Goal: Information Seeking & Learning: Learn about a topic

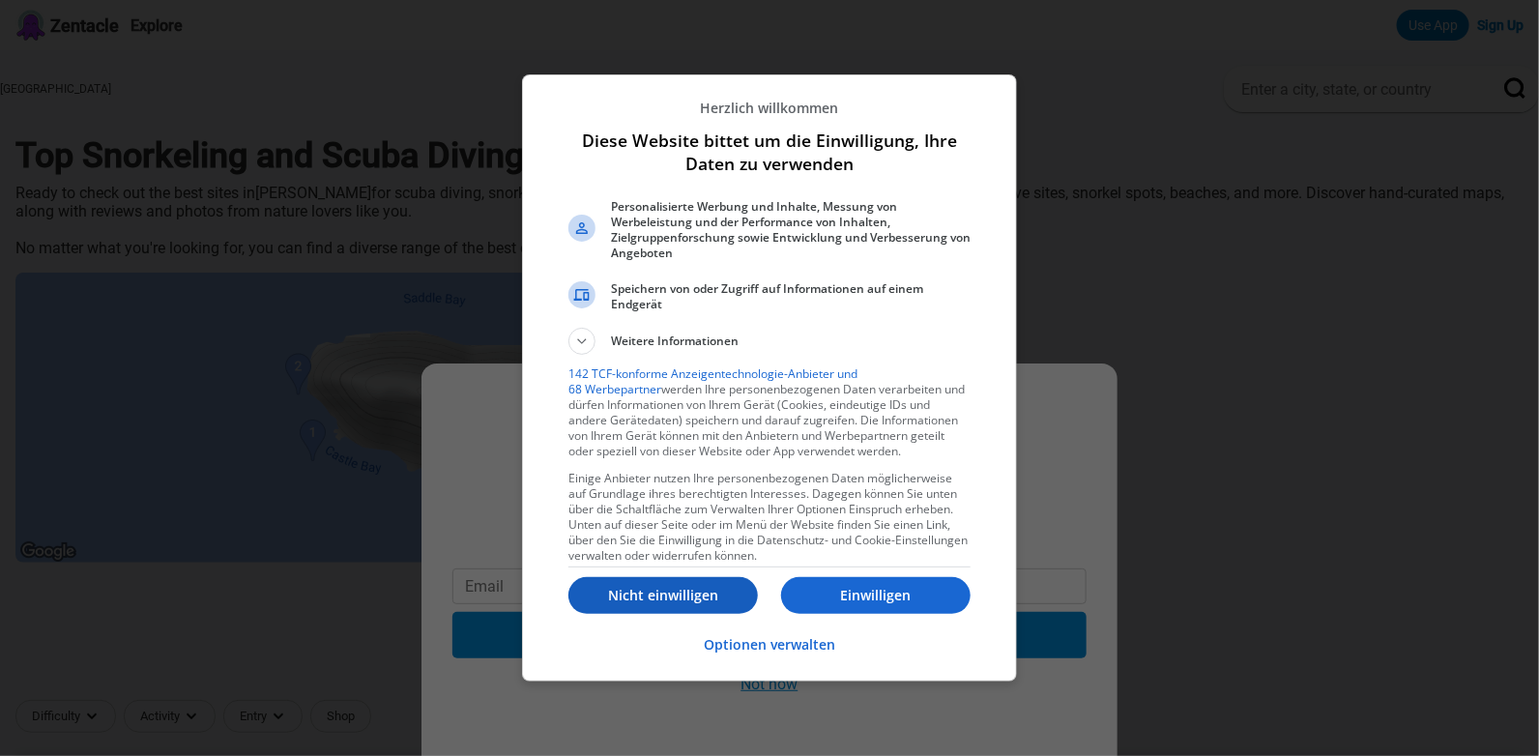
click at [671, 597] on p "Nicht einwilligen" at bounding box center [662, 595] width 189 height 19
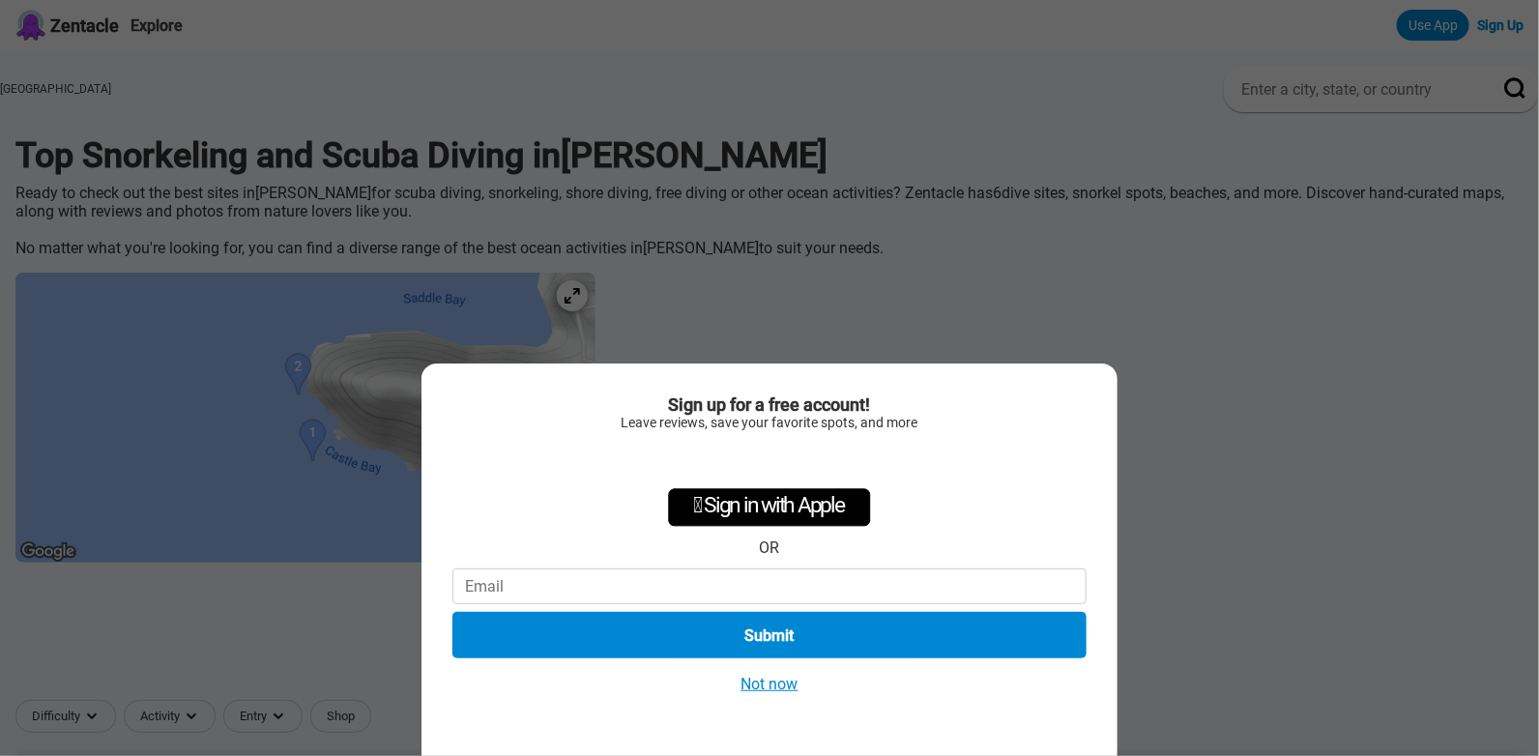
click at [784, 684] on button "Not now" at bounding box center [770, 684] width 69 height 20
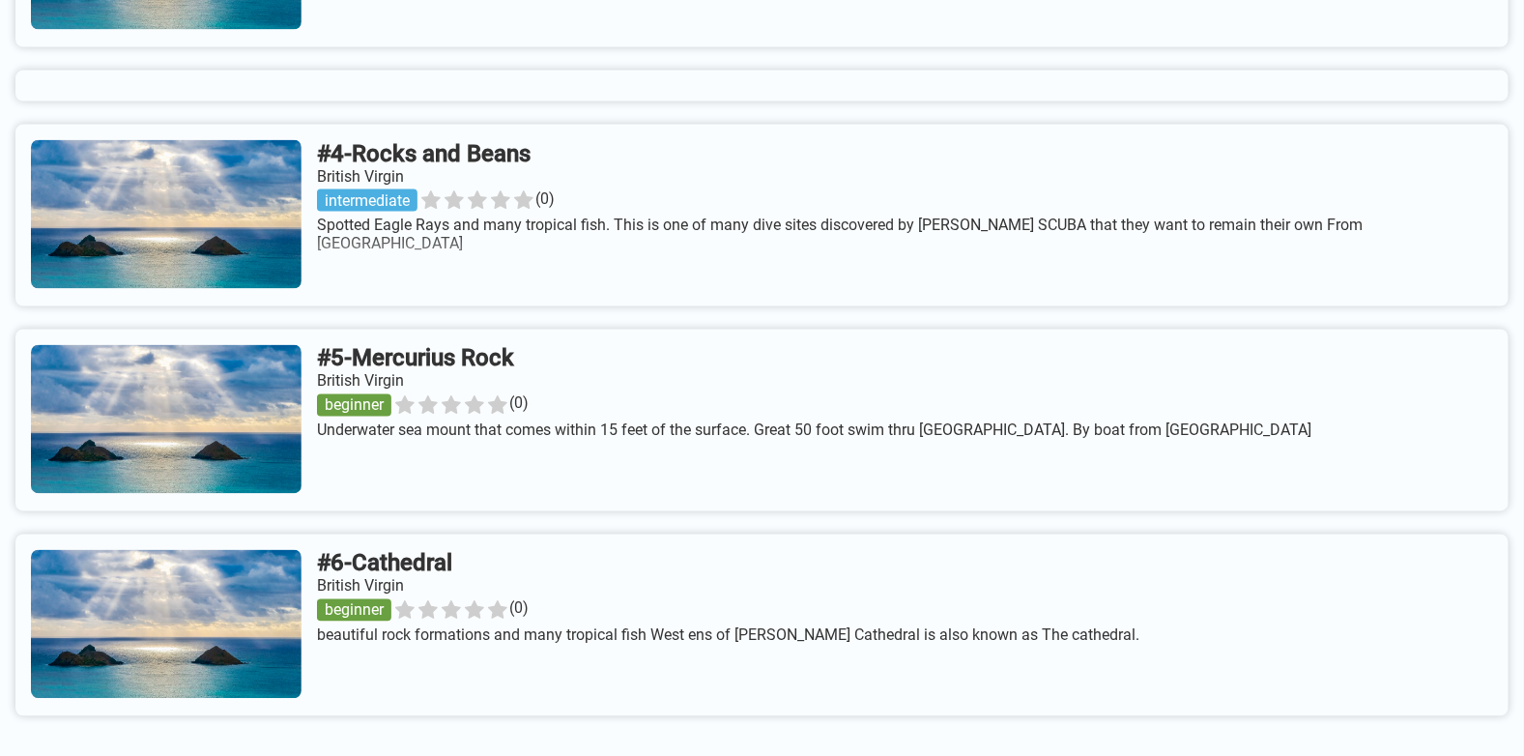
scroll to position [1202, 0]
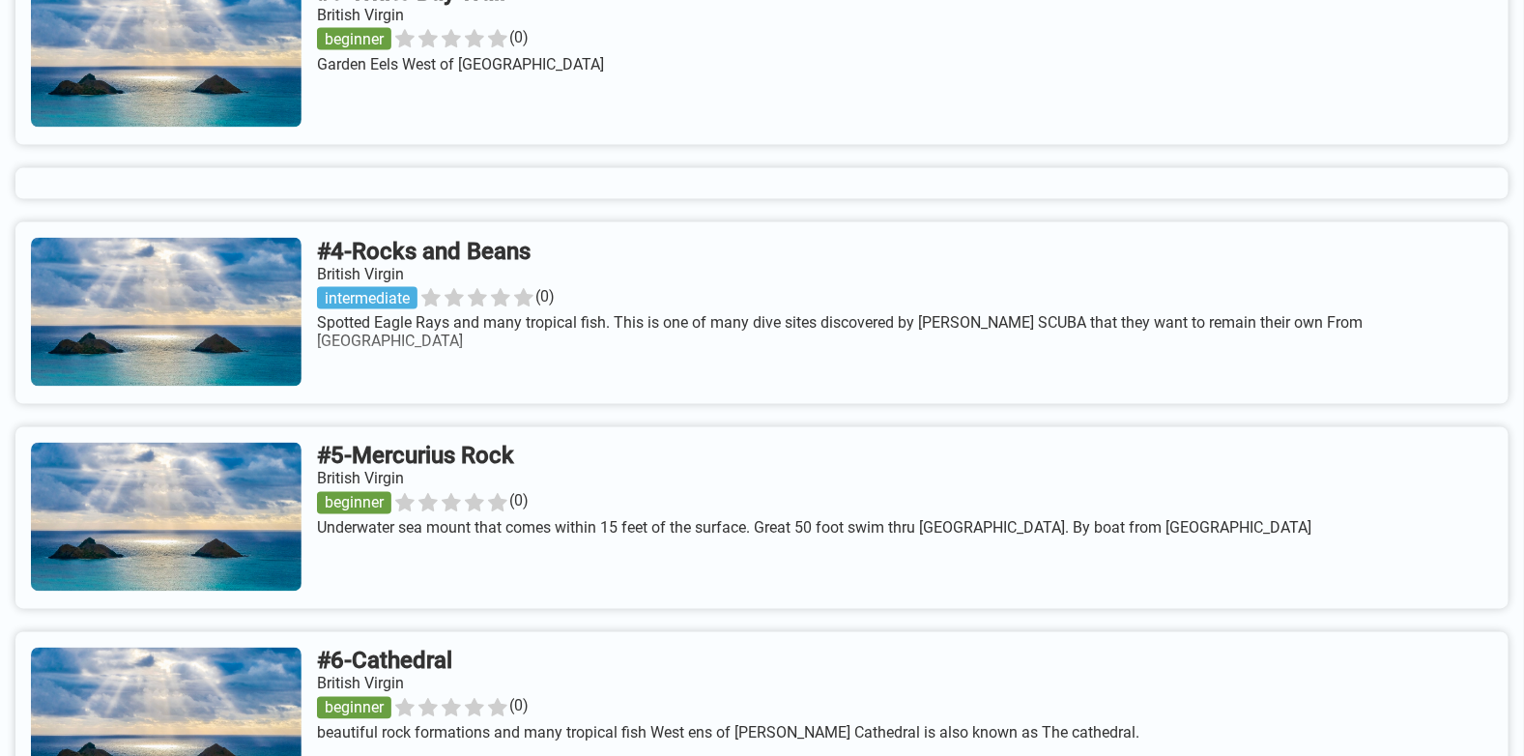
click at [438, 320] on link at bounding box center [761, 313] width 1493 height 182
